Goal: Find specific page/section: Find specific page/section

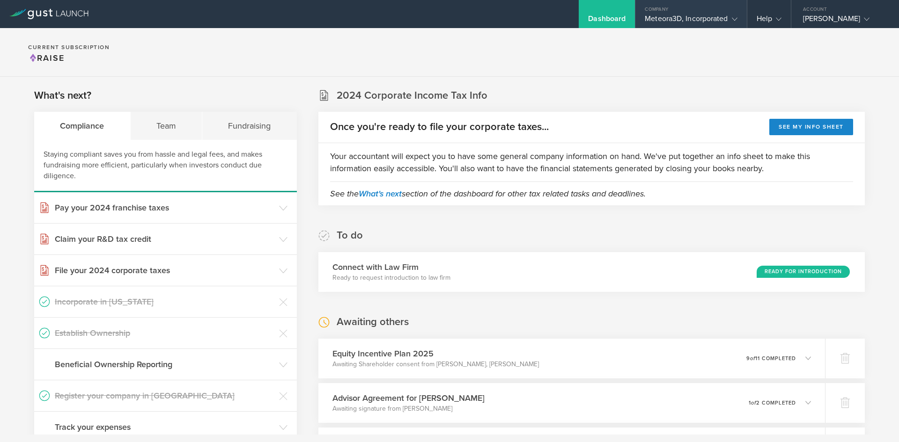
click at [689, 15] on div "Meteora3D, Incorporated" at bounding box center [691, 21] width 92 height 14
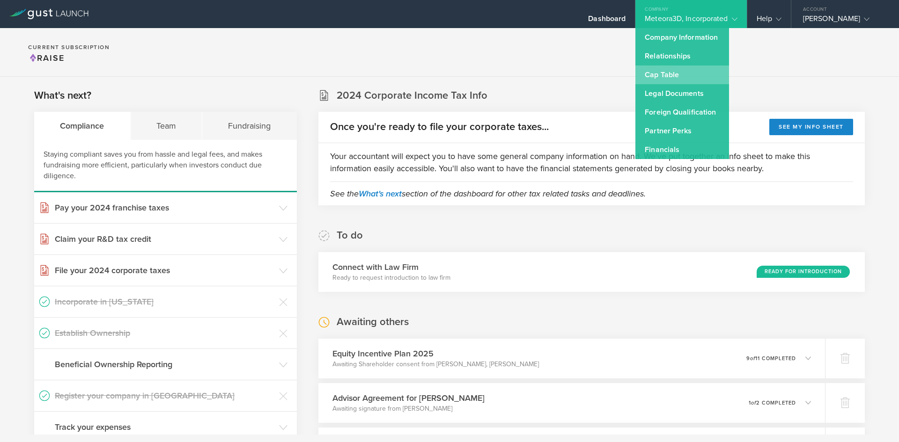
click at [679, 69] on link "Cap Table" at bounding box center [682, 75] width 94 height 19
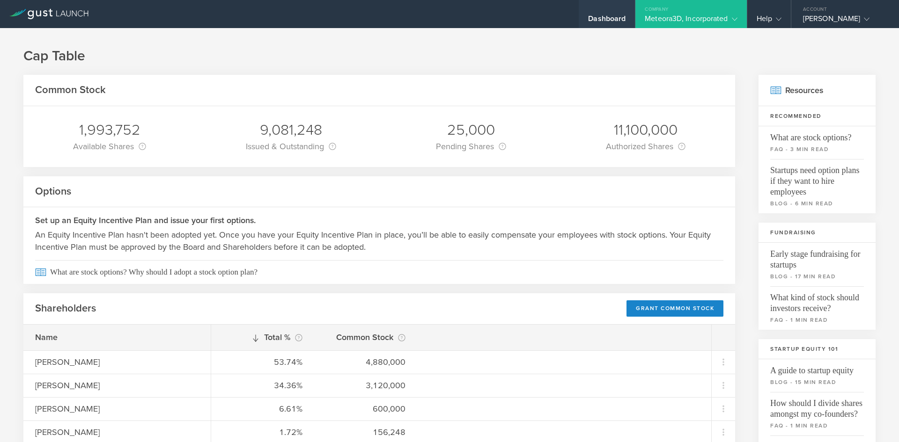
click at [620, 14] on div "Dashboard" at bounding box center [607, 14] width 56 height 28
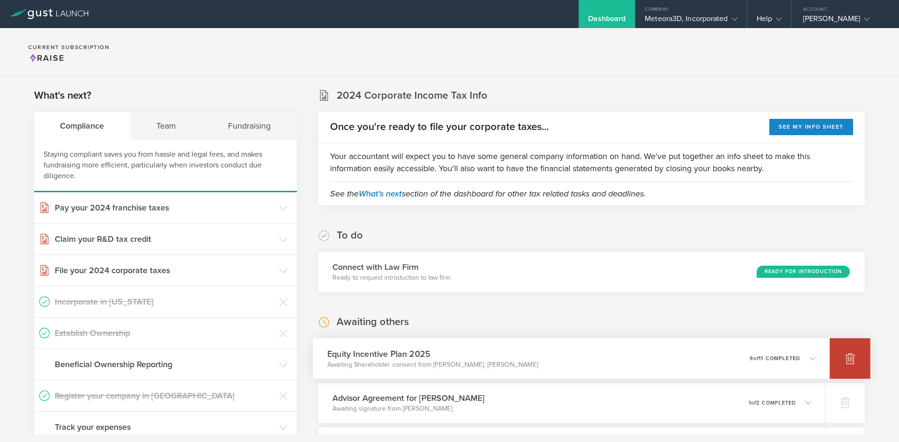
click at [846, 366] on div at bounding box center [850, 359] width 41 height 41
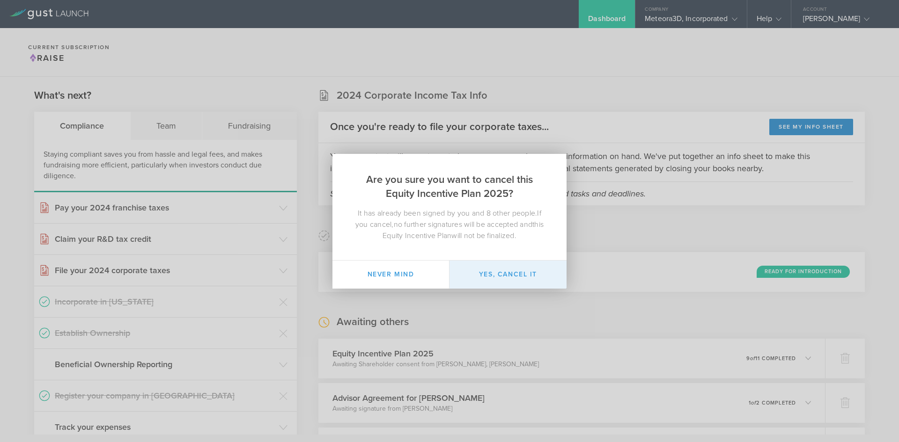
click at [523, 280] on button "Yes, cancel it" at bounding box center [507, 275] width 117 height 28
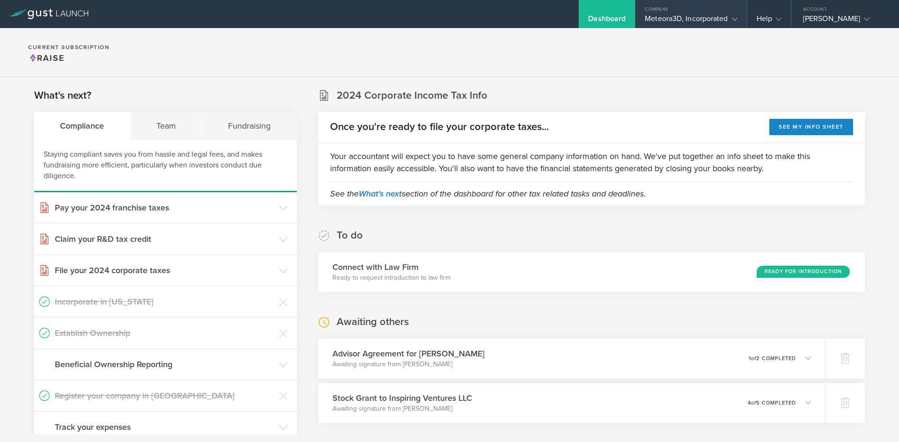
click at [715, 25] on div "Meteora3D, Incorporated" at bounding box center [691, 21] width 92 height 14
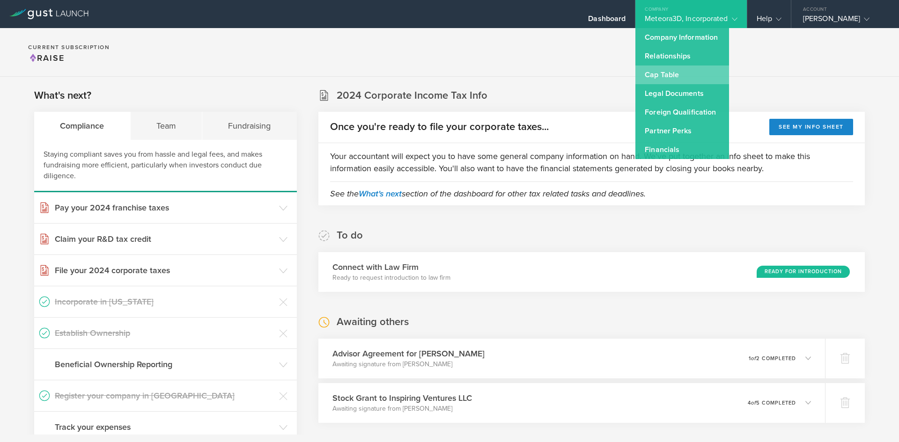
click at [700, 76] on link "Cap Table" at bounding box center [682, 75] width 94 height 19
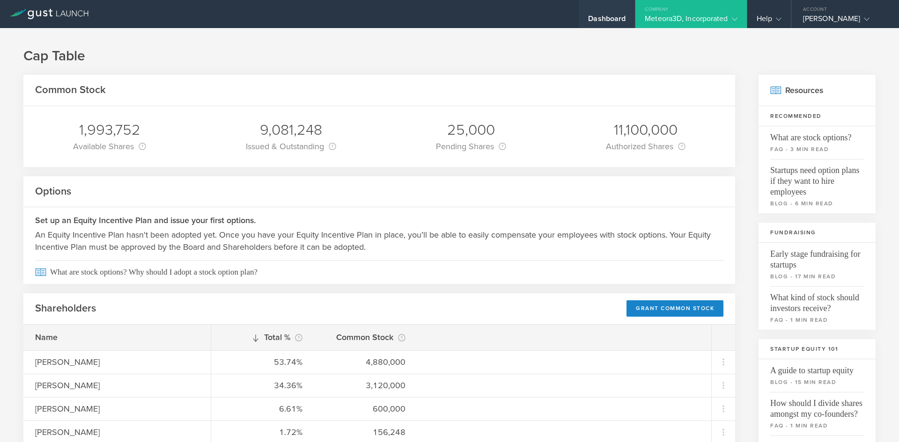
click at [594, 12] on div "Dashboard" at bounding box center [607, 14] width 56 height 28
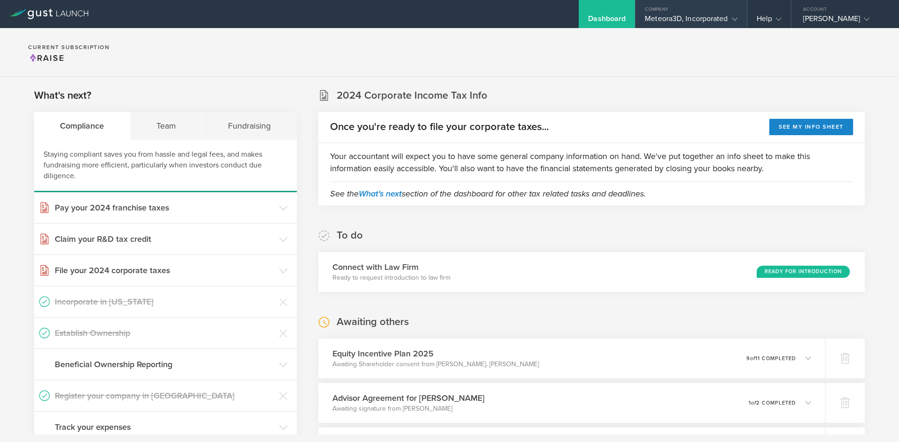
click at [675, 23] on div "Meteora3D, Incorporated" at bounding box center [691, 21] width 92 height 14
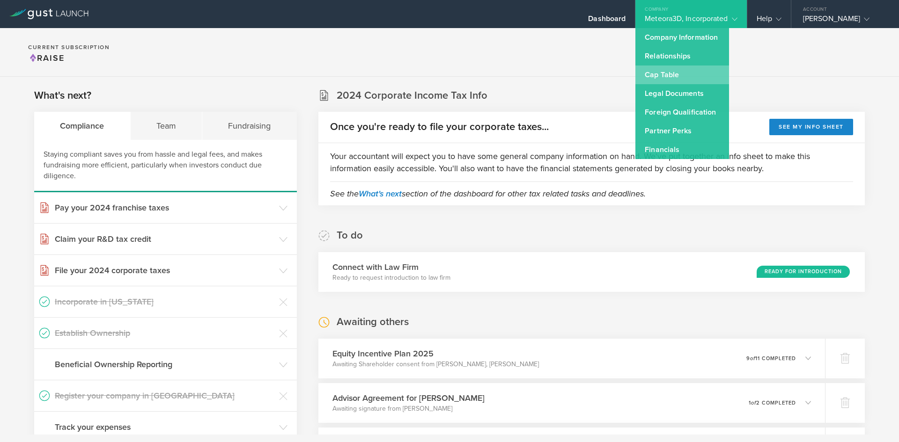
click at [667, 76] on link "Cap Table" at bounding box center [682, 75] width 94 height 19
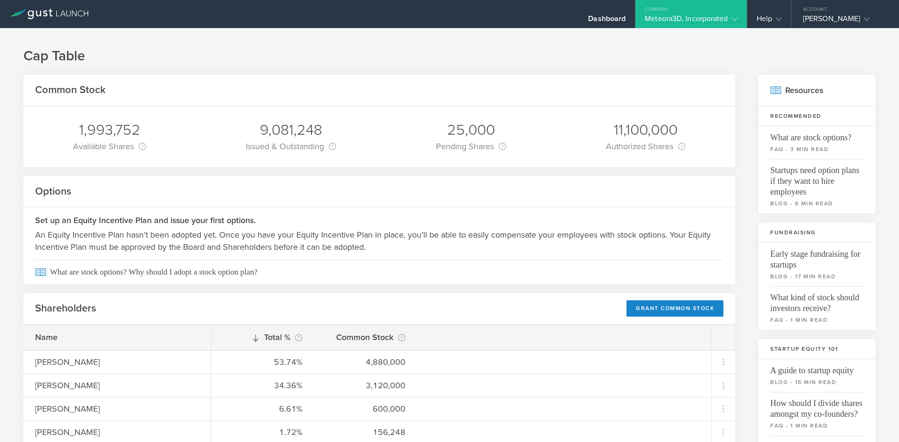
click at [663, 20] on div "Meteora3D, Incorporated" at bounding box center [691, 21] width 92 height 14
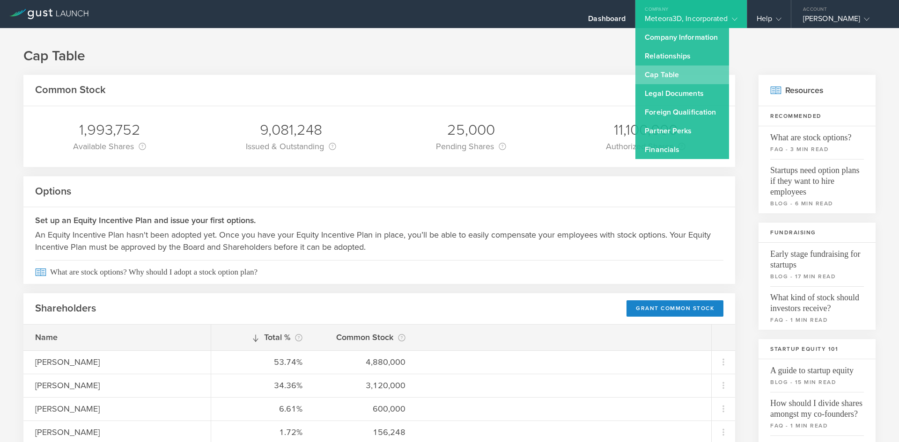
click at [652, 75] on link "Cap Table" at bounding box center [682, 75] width 94 height 19
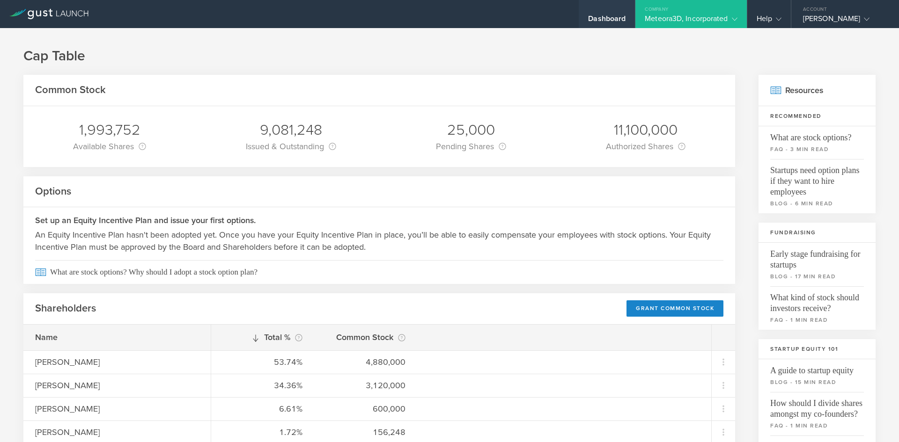
click at [604, 19] on div "Dashboard" at bounding box center [606, 21] width 37 height 14
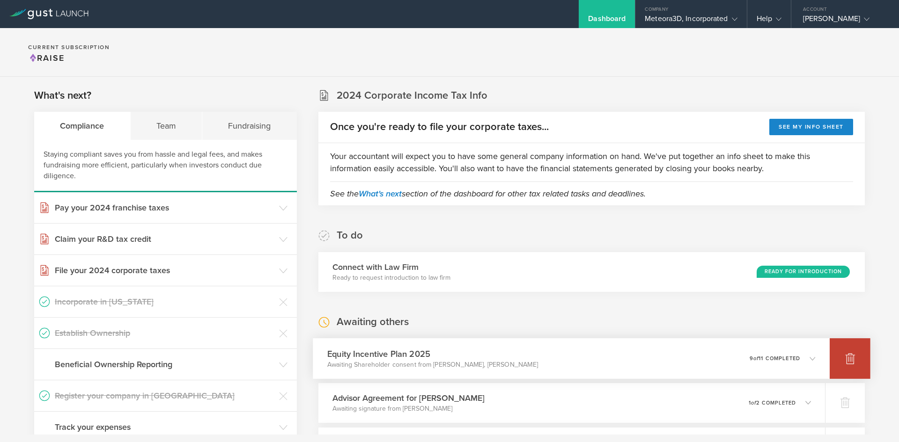
click at [830, 352] on div at bounding box center [850, 359] width 41 height 41
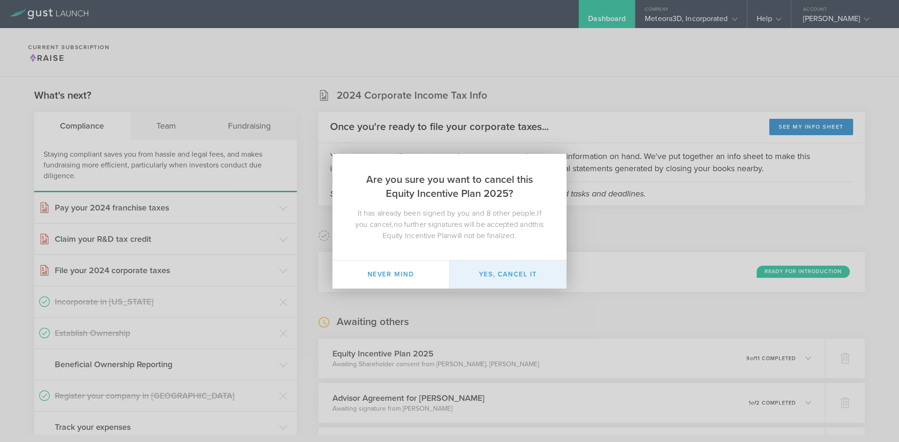
click at [516, 275] on button "Yes, cancel it" at bounding box center [507, 275] width 117 height 28
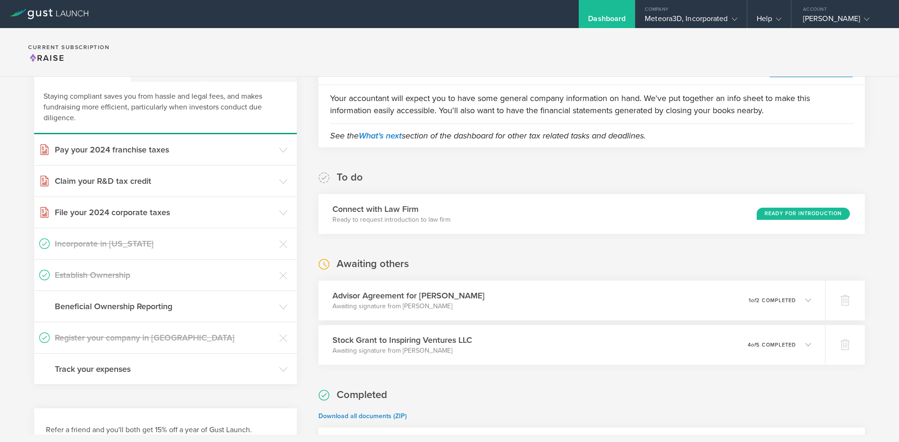
scroll to position [49, 0]
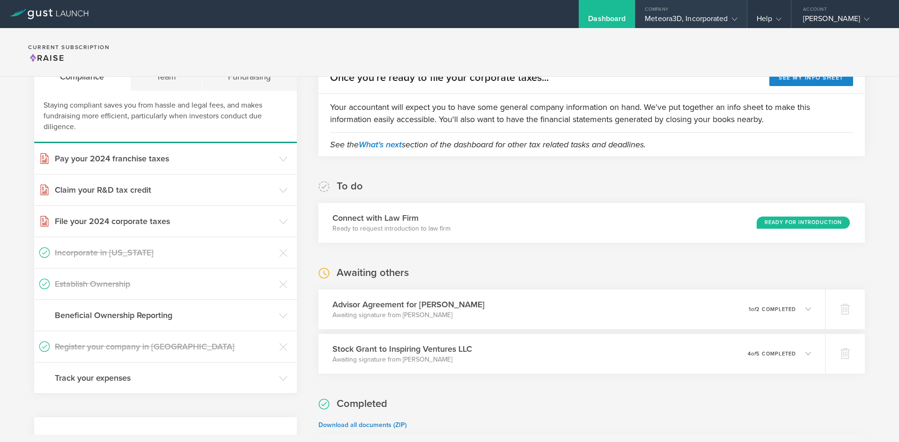
click at [689, 28] on div "Meteora3D, Incorporated" at bounding box center [691, 21] width 92 height 14
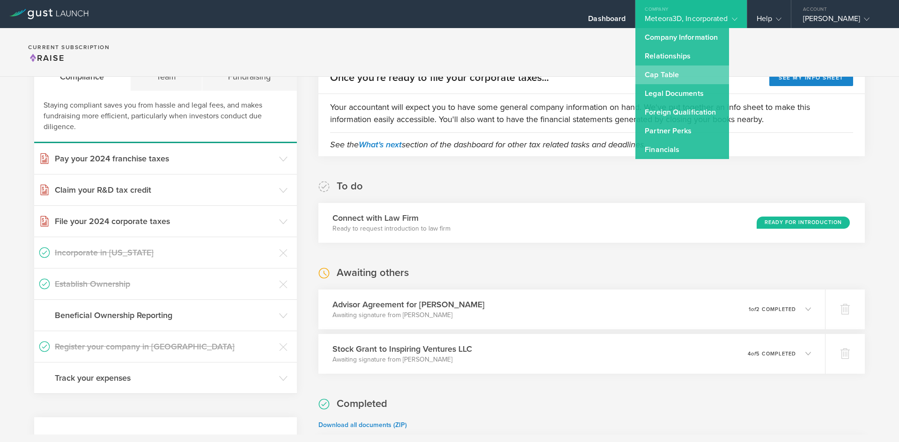
click at [685, 70] on link "Cap Table" at bounding box center [682, 75] width 94 height 19
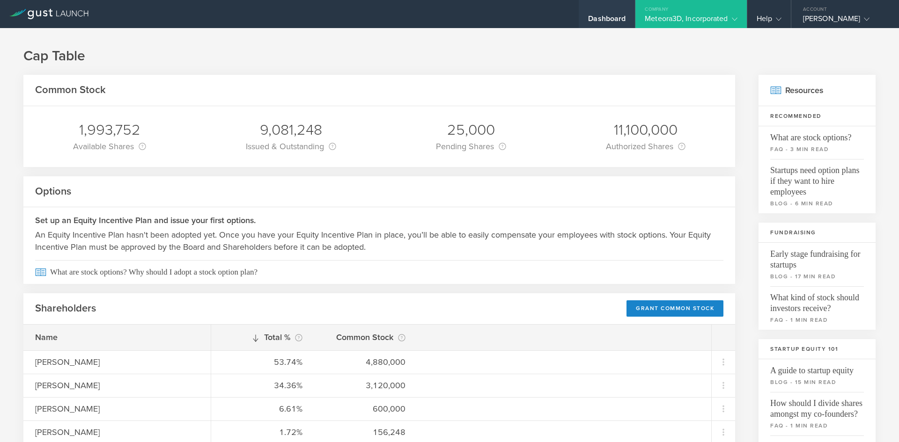
click at [600, 13] on div "Dashboard" at bounding box center [607, 14] width 56 height 28
